Goal: Information Seeking & Learning: Learn about a topic

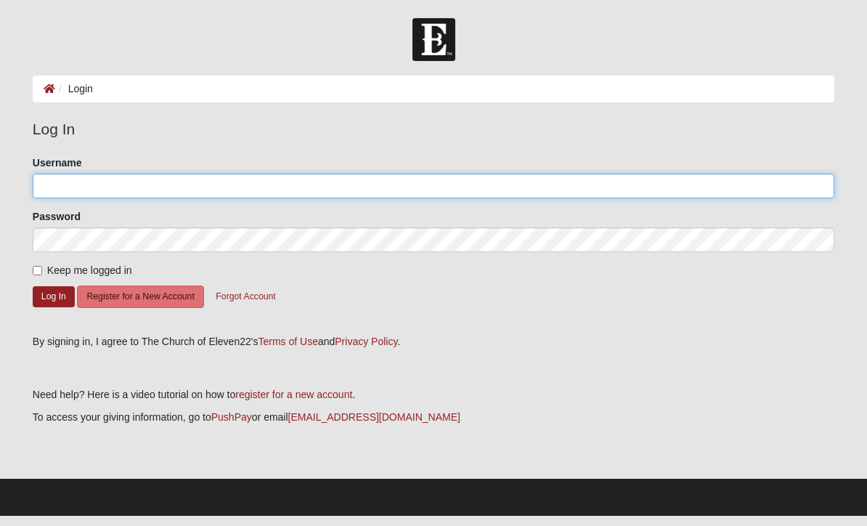
click at [277, 187] on input "Username" at bounding box center [434, 186] width 802 height 25
type input "missihowell"
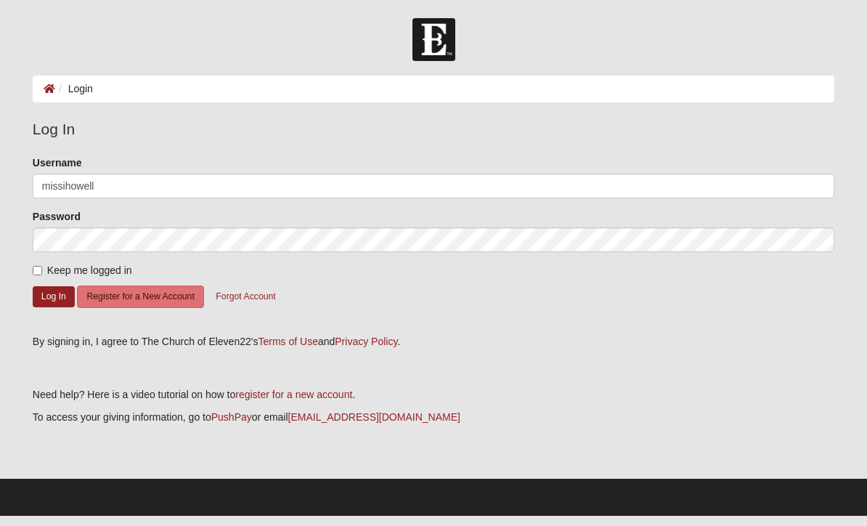
click at [53, 296] on button "Log In" at bounding box center [54, 296] width 42 height 21
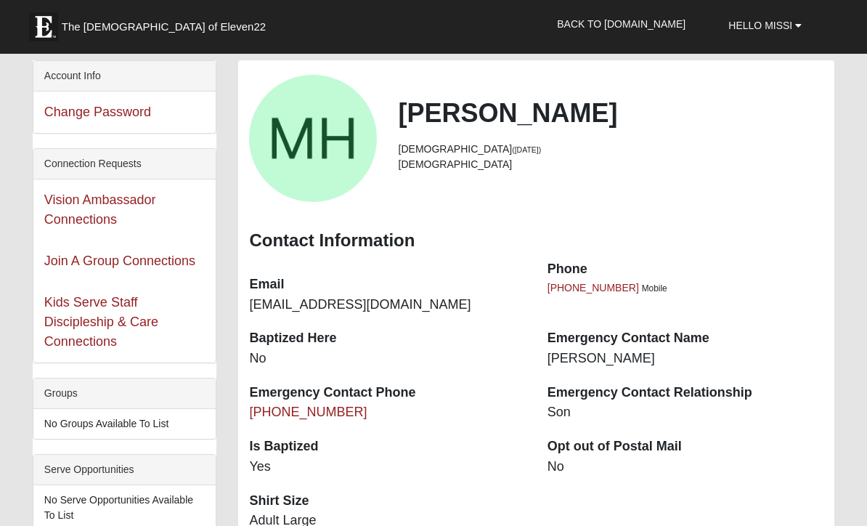
click at [798, 26] on b at bounding box center [798, 25] width 7 height 10
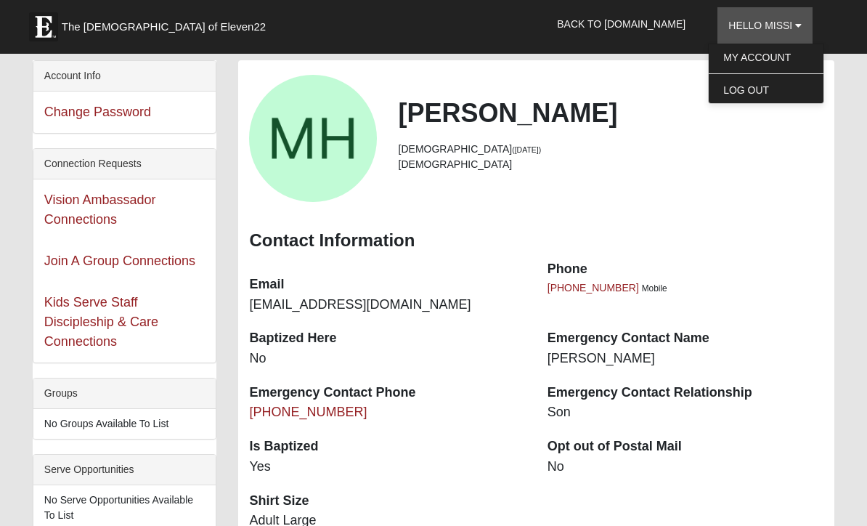
click at [649, 23] on link "Back to COE22.com" at bounding box center [621, 24] width 150 height 36
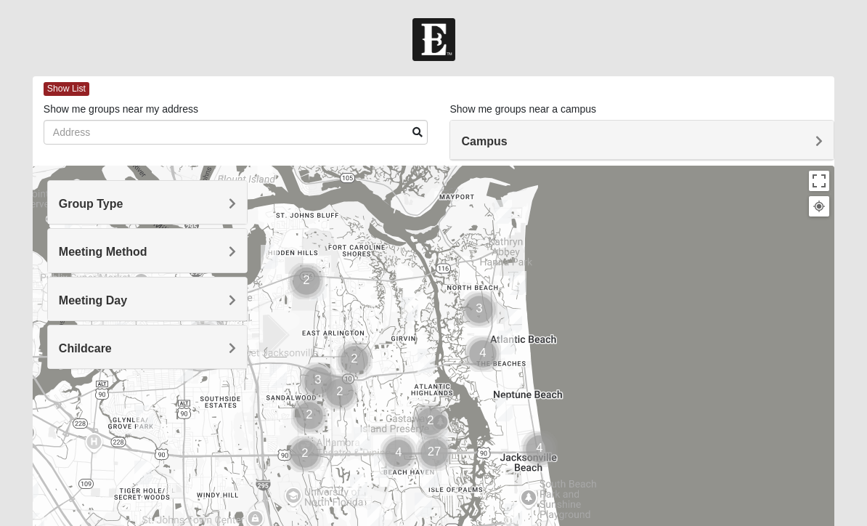
click at [226, 200] on h4 "Group Type" at bounding box center [147, 204] width 177 height 14
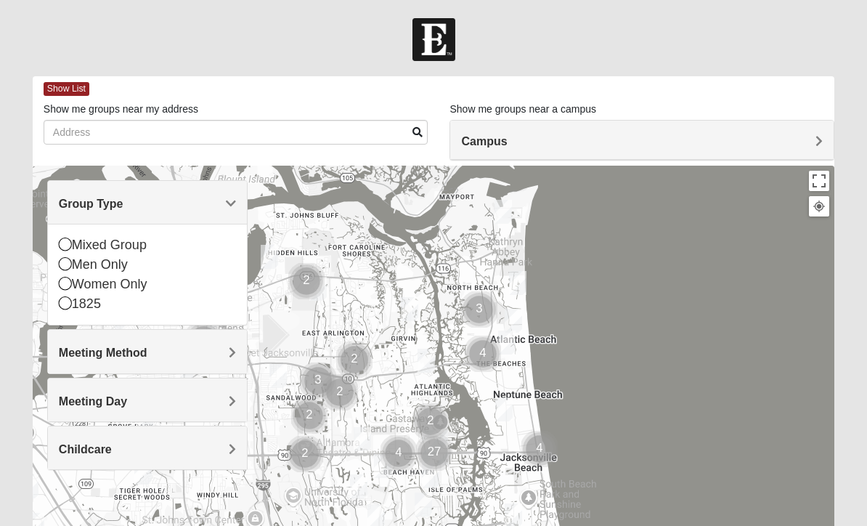
click at [227, 354] on h4 "Meeting Method" at bounding box center [147, 353] width 177 height 14
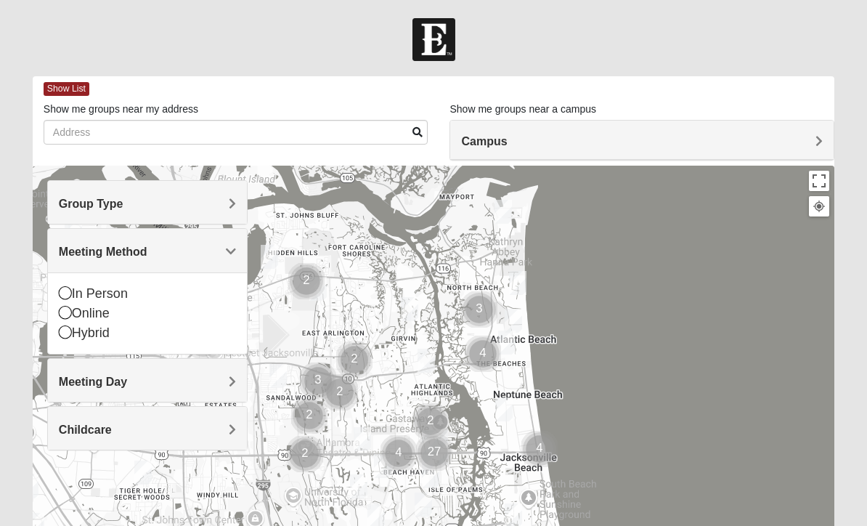
click at [65, 293] on icon at bounding box center [65, 292] width 13 height 13
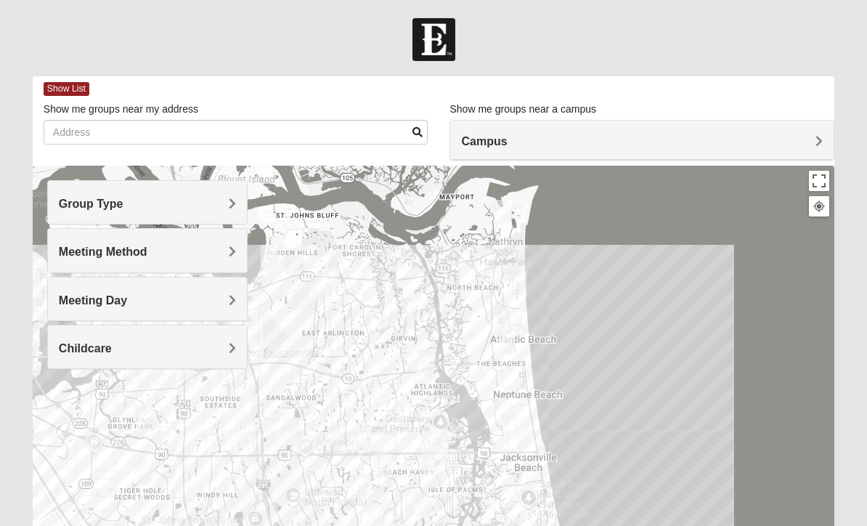
click at [127, 299] on span "Meeting Day" at bounding box center [93, 300] width 68 height 12
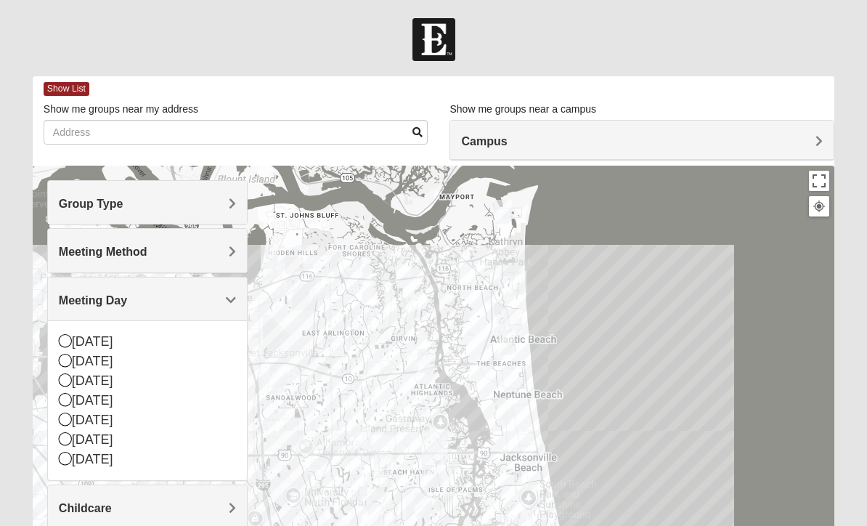
click at [238, 205] on div "Group Type" at bounding box center [147, 202] width 199 height 43
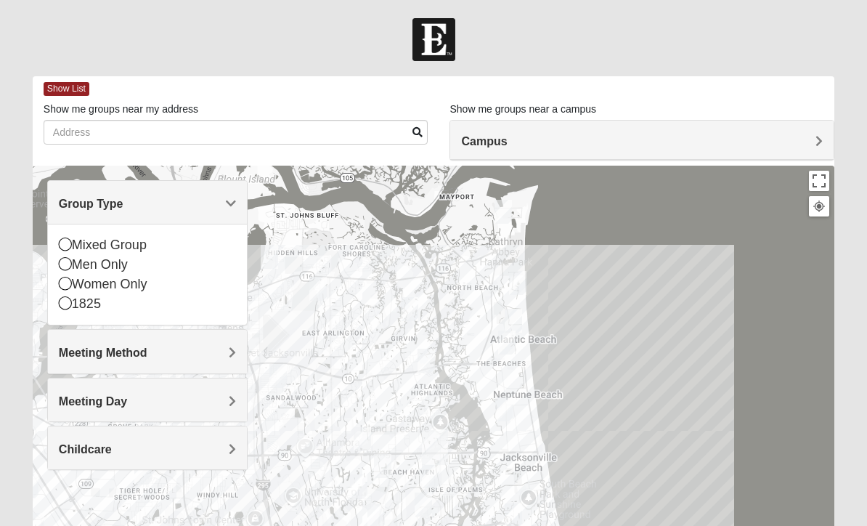
click at [65, 240] on icon at bounding box center [65, 244] width 13 height 13
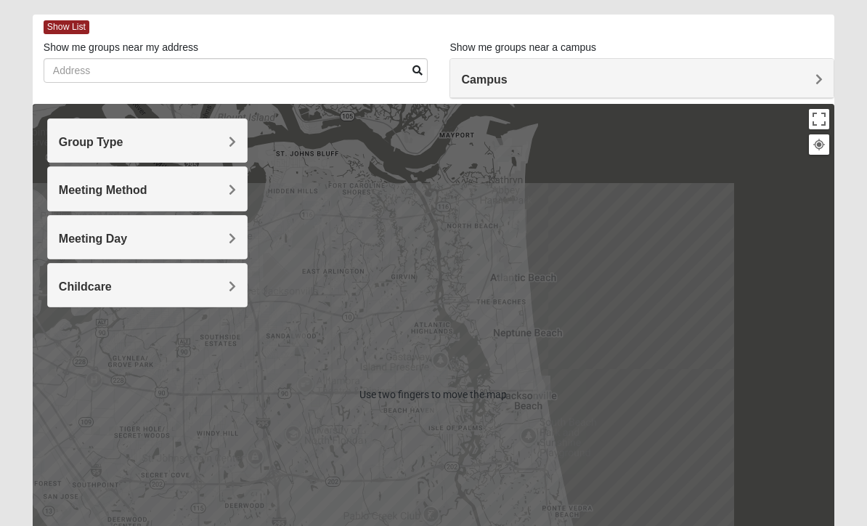
scroll to position [62, 0]
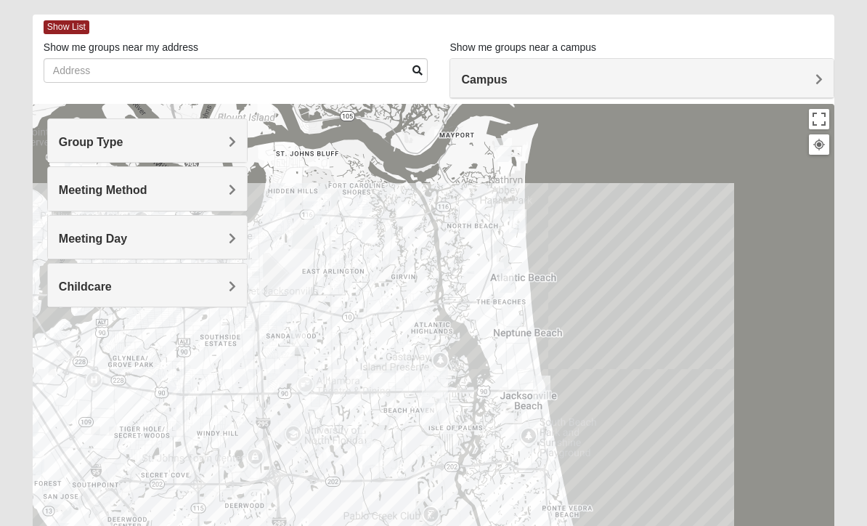
click at [805, 83] on h4 "Campus" at bounding box center [642, 80] width 362 height 14
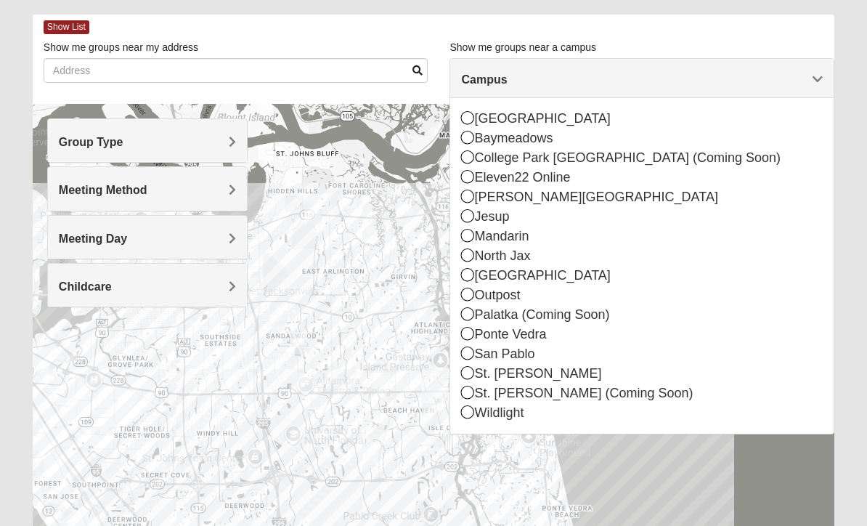
click at [471, 348] on icon at bounding box center [467, 353] width 13 height 13
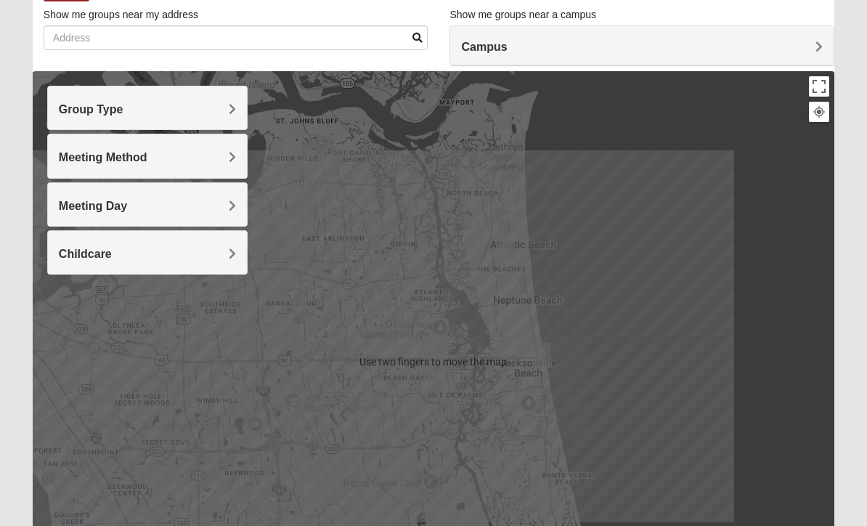
scroll to position [97, 0]
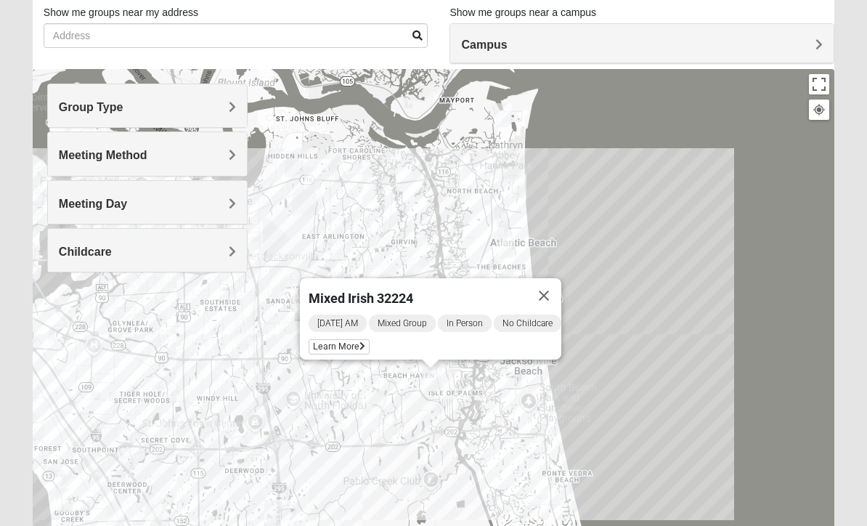
click at [344, 315] on span "[DATE] AM" at bounding box center [338, 323] width 58 height 17
click at [359, 340] on span "Learn More" at bounding box center [339, 346] width 61 height 15
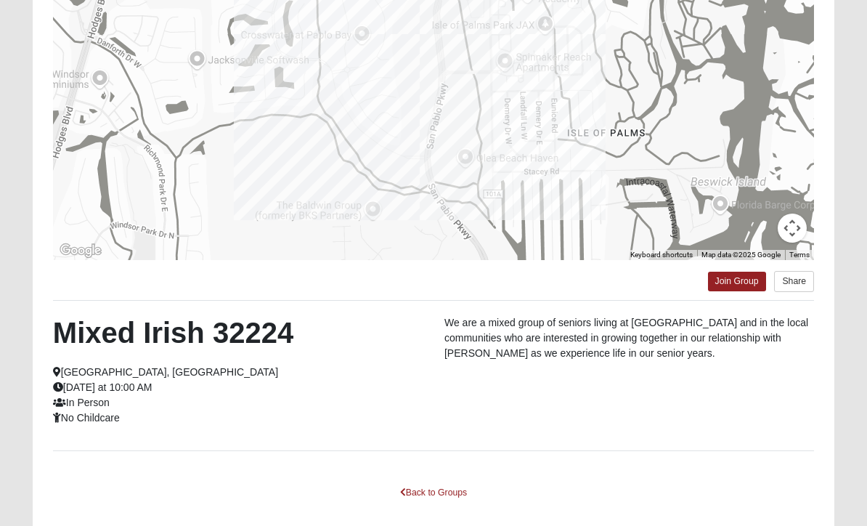
scroll to position [208, 0]
